Goal: Navigation & Orientation: Find specific page/section

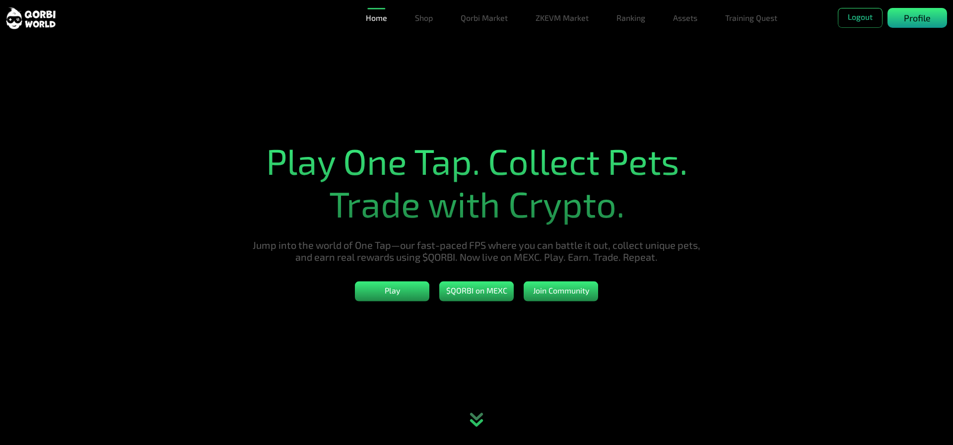
click at [936, 18] on div "Profile" at bounding box center [918, 18] width 60 height 20
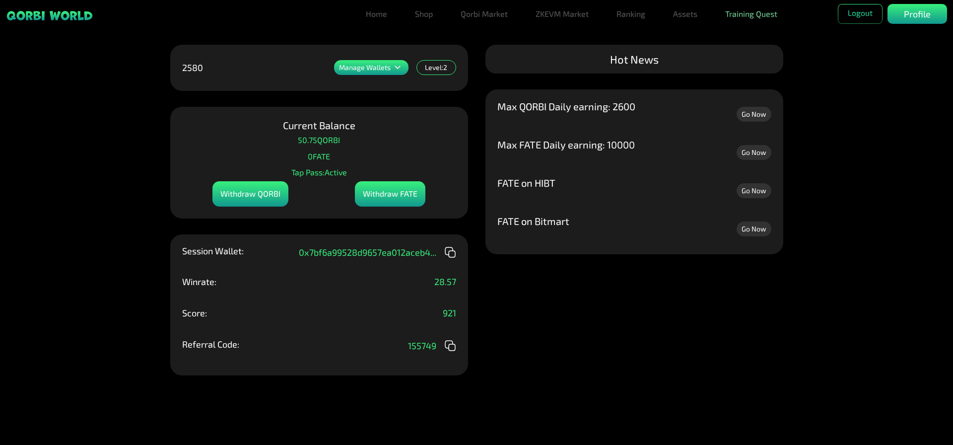
click at [747, 16] on link "Training Quest" at bounding box center [751, 14] width 60 height 20
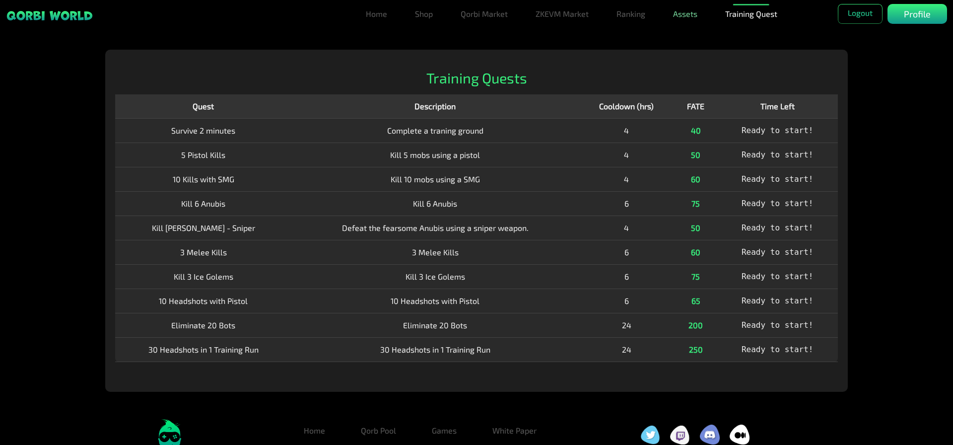
click at [687, 18] on link "Assets" at bounding box center [685, 14] width 32 height 20
click at [685, 52] on link "Bundles" at bounding box center [685, 54] width 37 height 20
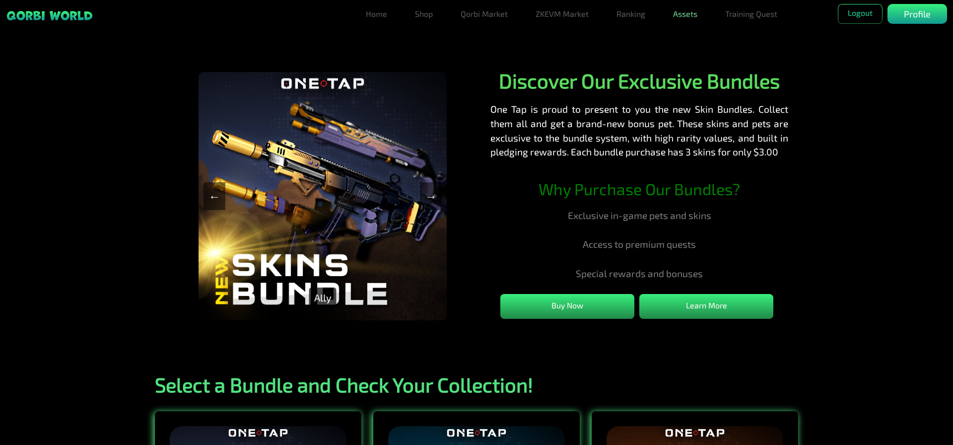
click at [696, 22] on link "Assets" at bounding box center [685, 14] width 32 height 20
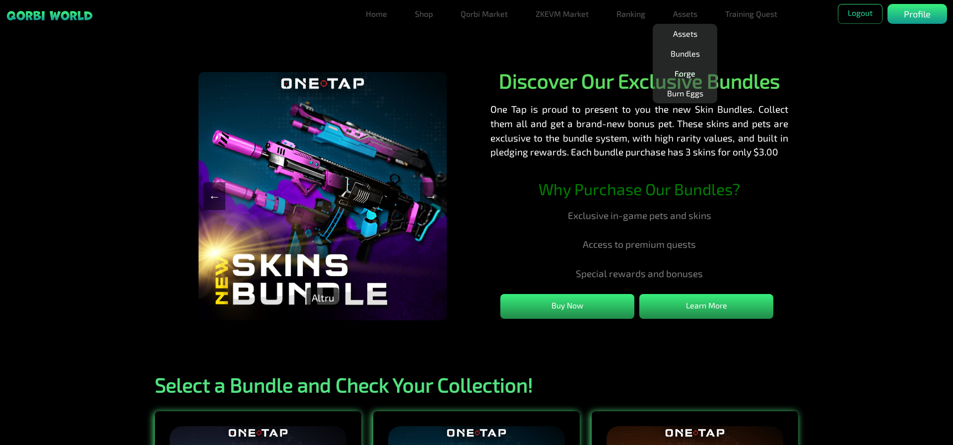
click at [687, 76] on link "Forge" at bounding box center [685, 74] width 29 height 20
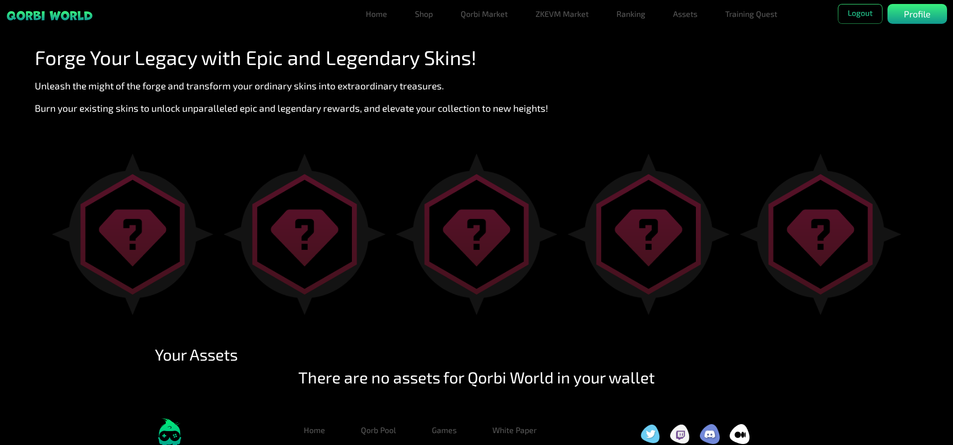
scroll to position [52, 0]
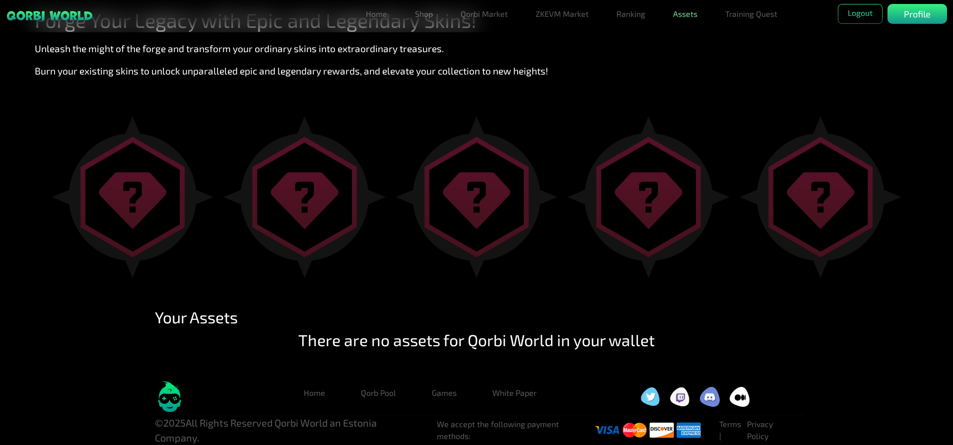
click at [695, 12] on link "Assets" at bounding box center [685, 14] width 32 height 20
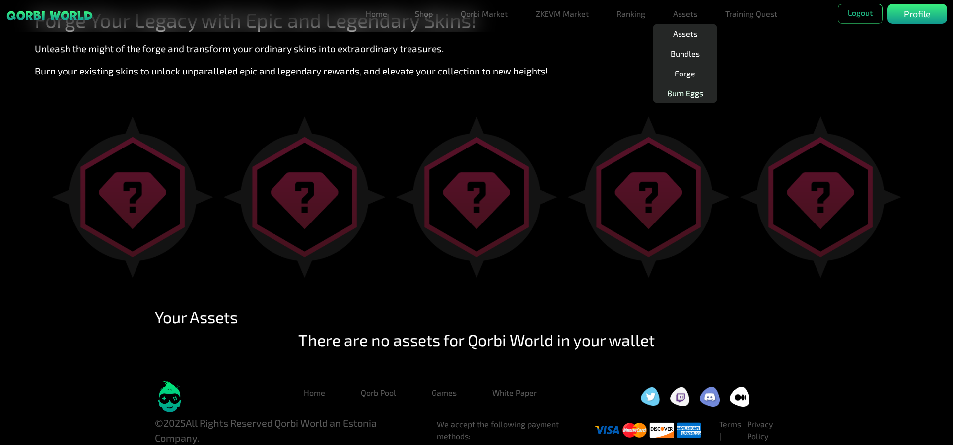
click at [680, 91] on link "Burn Eggs" at bounding box center [685, 93] width 44 height 20
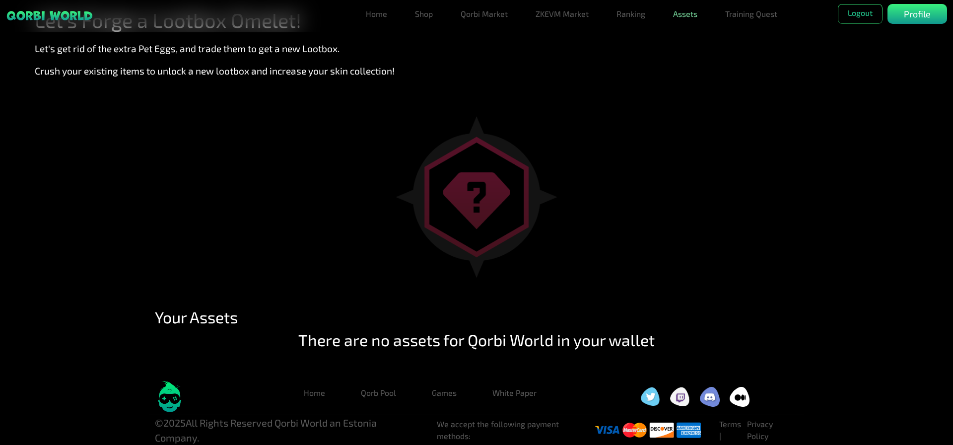
click at [686, 14] on link "Assets" at bounding box center [685, 14] width 32 height 20
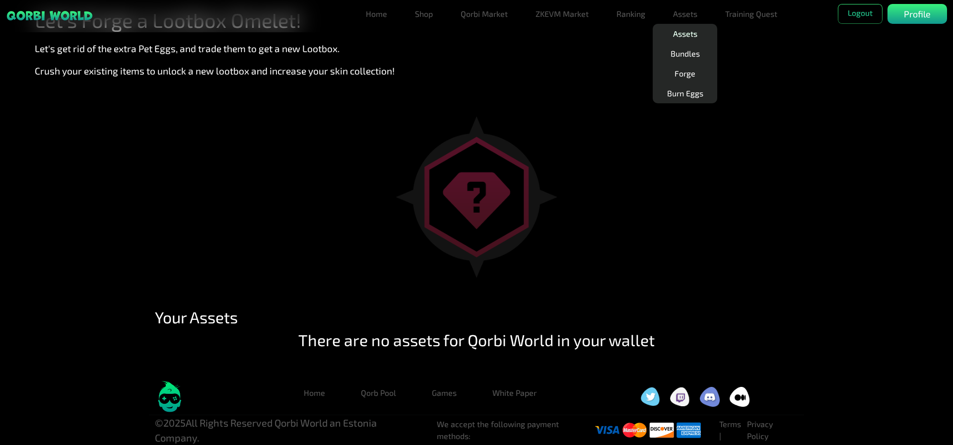
click at [688, 35] on link "Assets" at bounding box center [685, 34] width 32 height 20
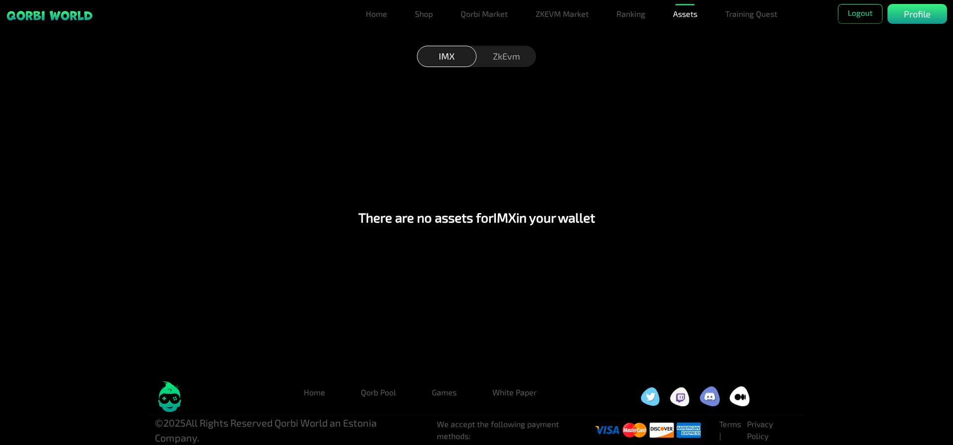
scroll to position [10, 0]
click at [510, 57] on div "ZkEvm" at bounding box center [507, 56] width 60 height 21
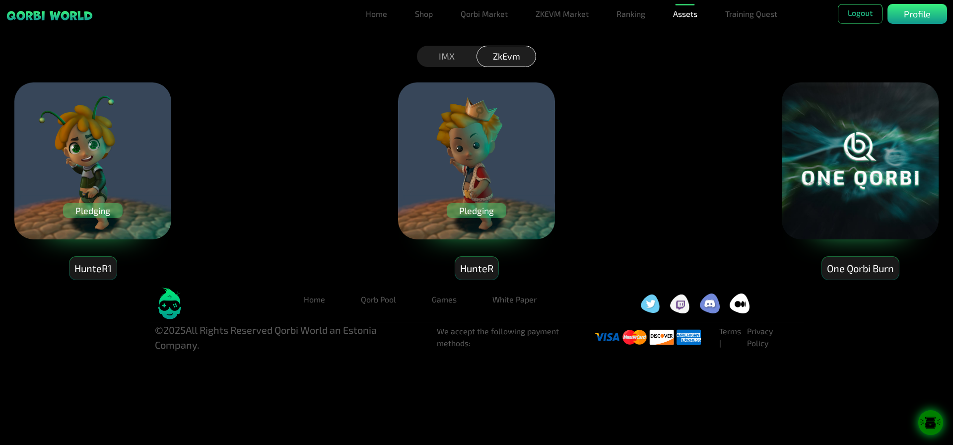
scroll to position [0, 0]
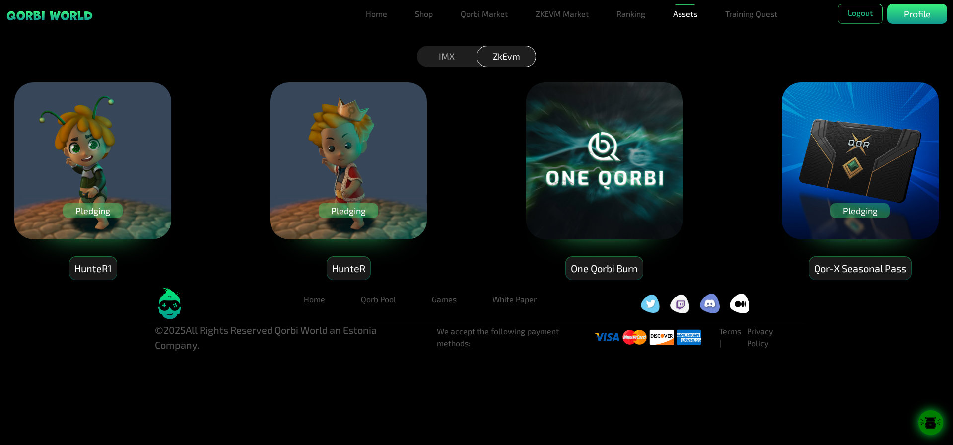
click at [356, 211] on div "Pledging" at bounding box center [349, 210] width 60 height 15
click at [344, 269] on div "HunteR" at bounding box center [348, 268] width 43 height 23
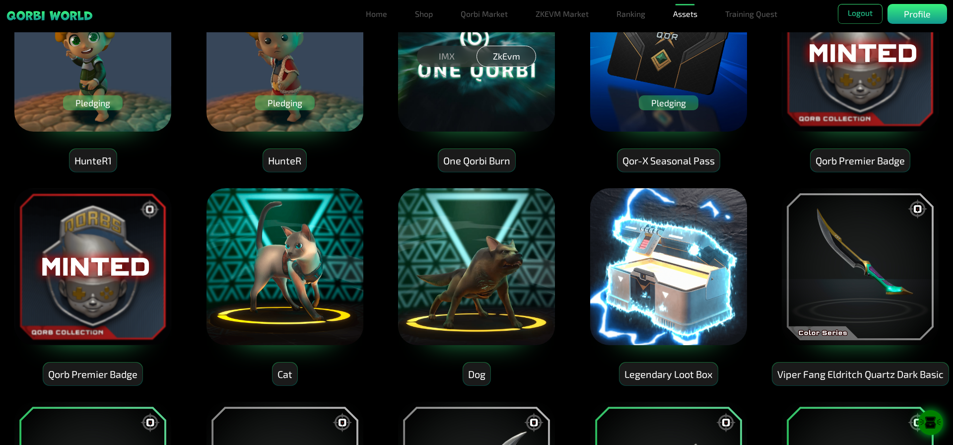
scroll to position [149, 0]
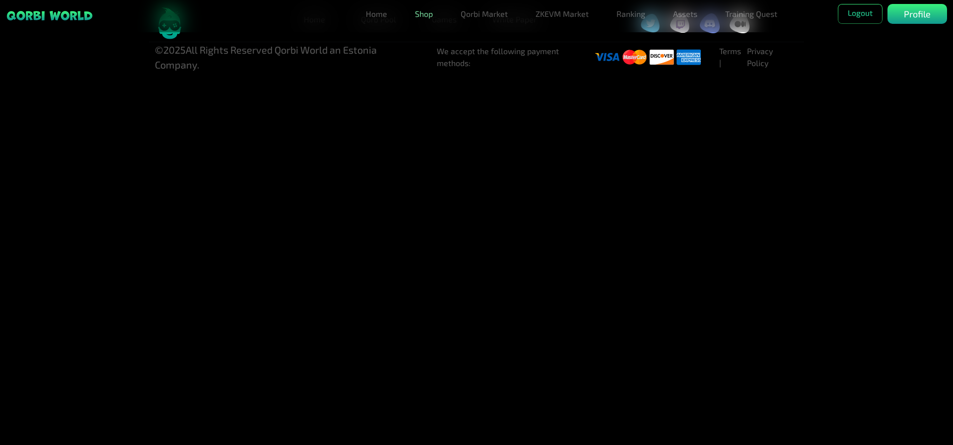
click at [424, 14] on link "Shop" at bounding box center [424, 14] width 26 height 20
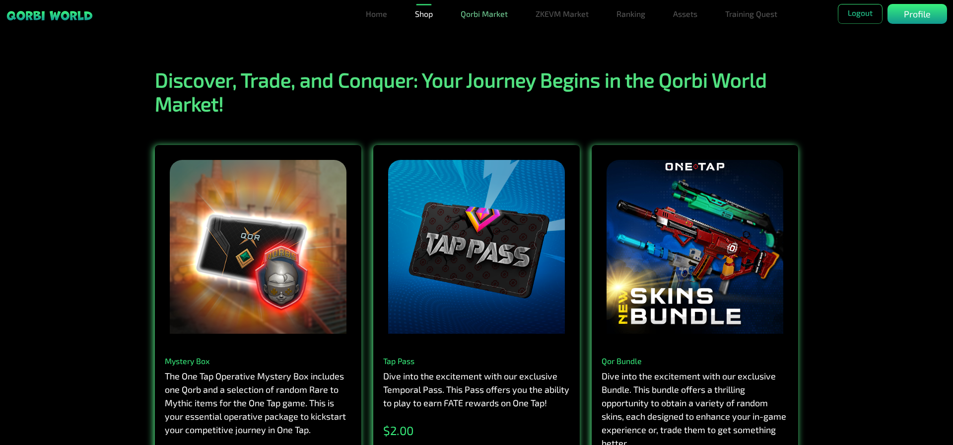
click at [479, 20] on link "Qorbi Market" at bounding box center [484, 14] width 55 height 20
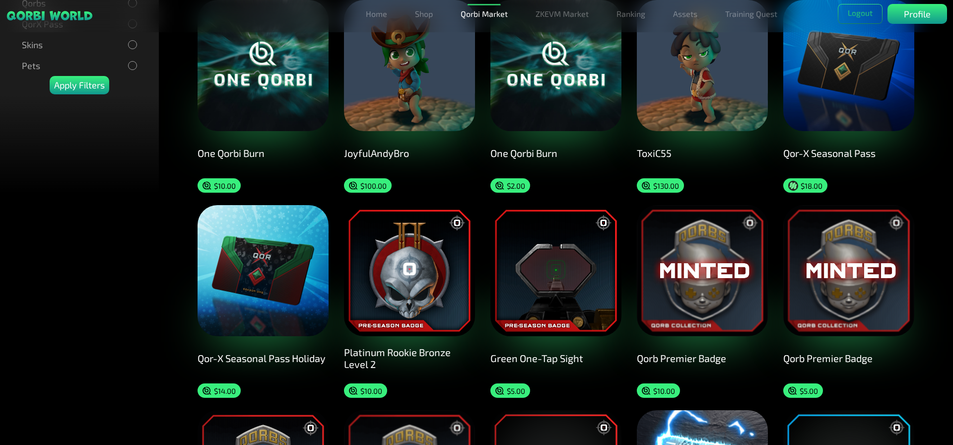
scroll to position [248, 0]
